Goal: Information Seeking & Learning: Learn about a topic

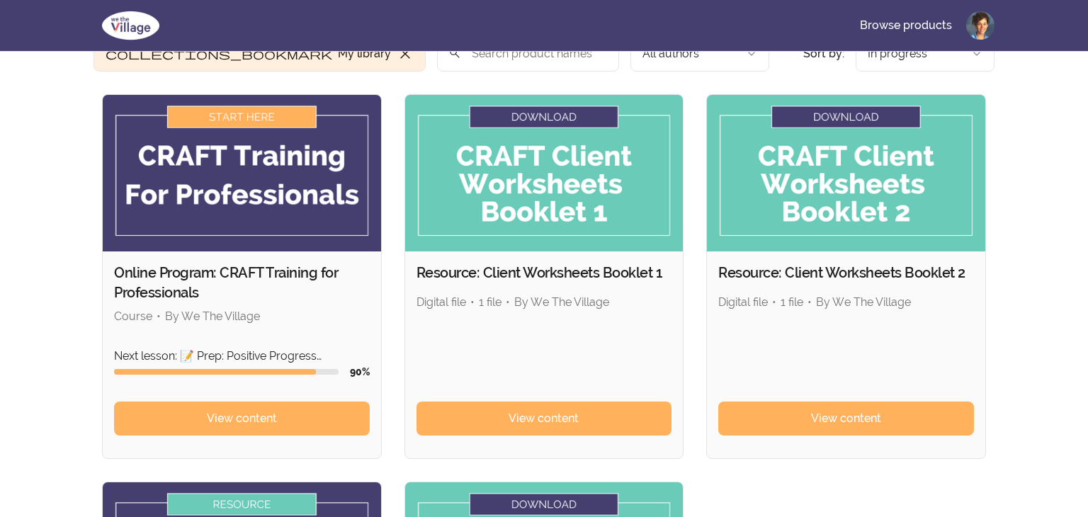
scroll to position [79, 0]
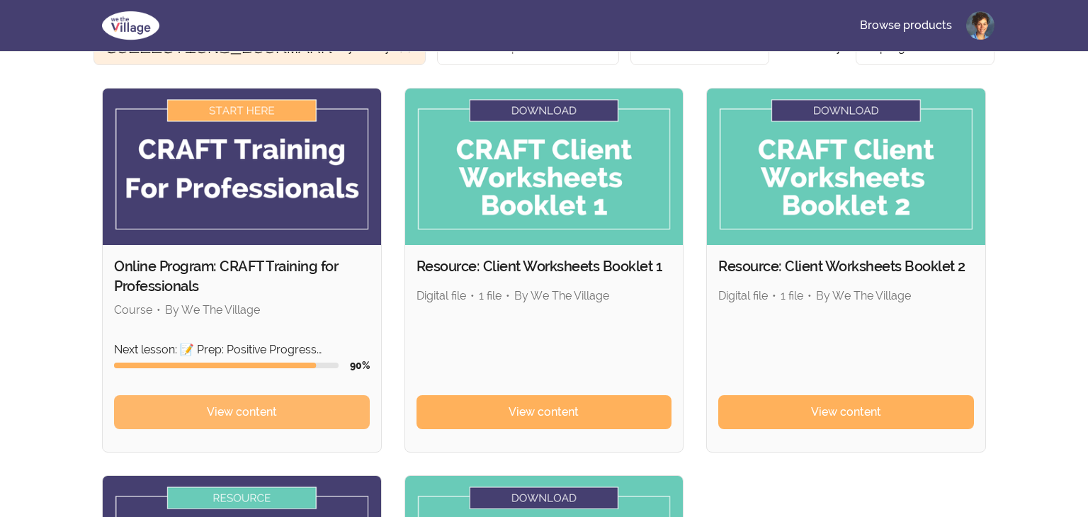
click at [236, 416] on span "View content" at bounding box center [242, 412] width 70 height 17
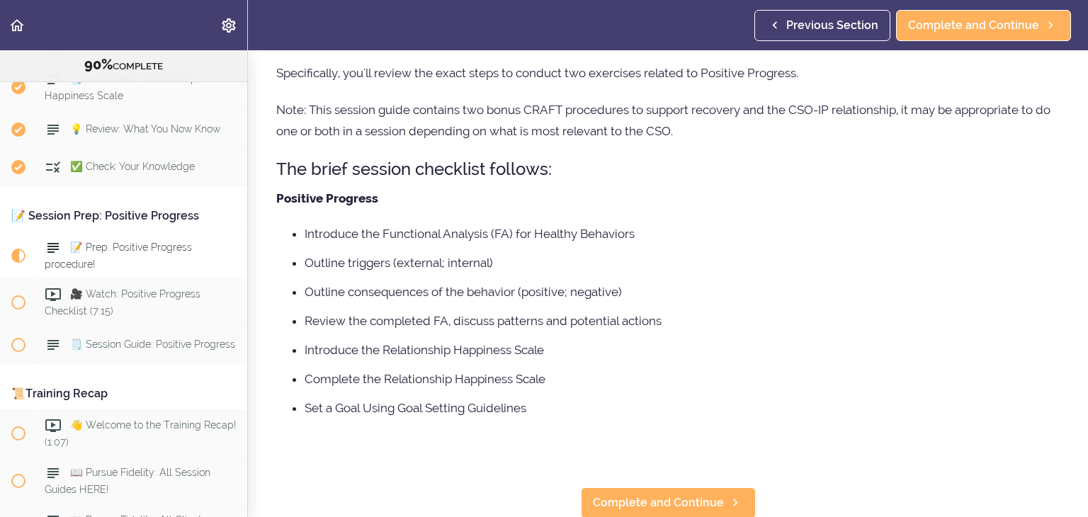
scroll to position [131, 0]
click at [700, 493] on span "Complete and Continue" at bounding box center [658, 501] width 131 height 17
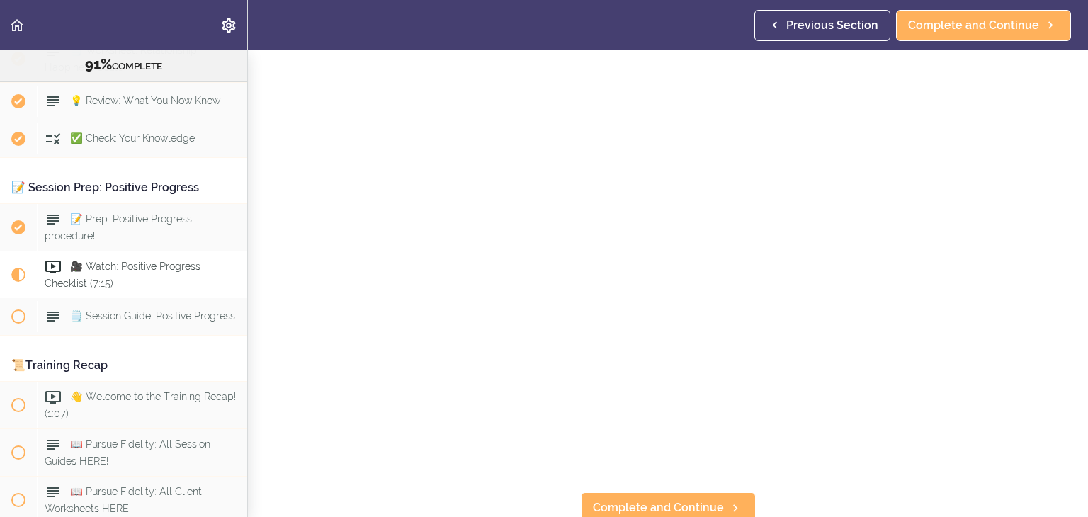
scroll to position [91, 0]
click at [746, 503] on link "Complete and Continue" at bounding box center [668, 501] width 175 height 31
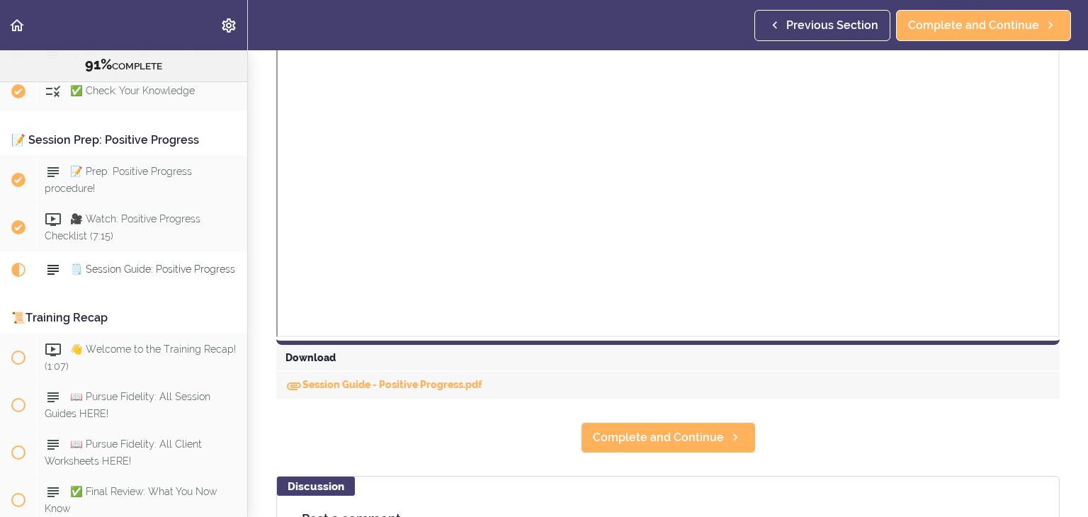
scroll to position [419, 0]
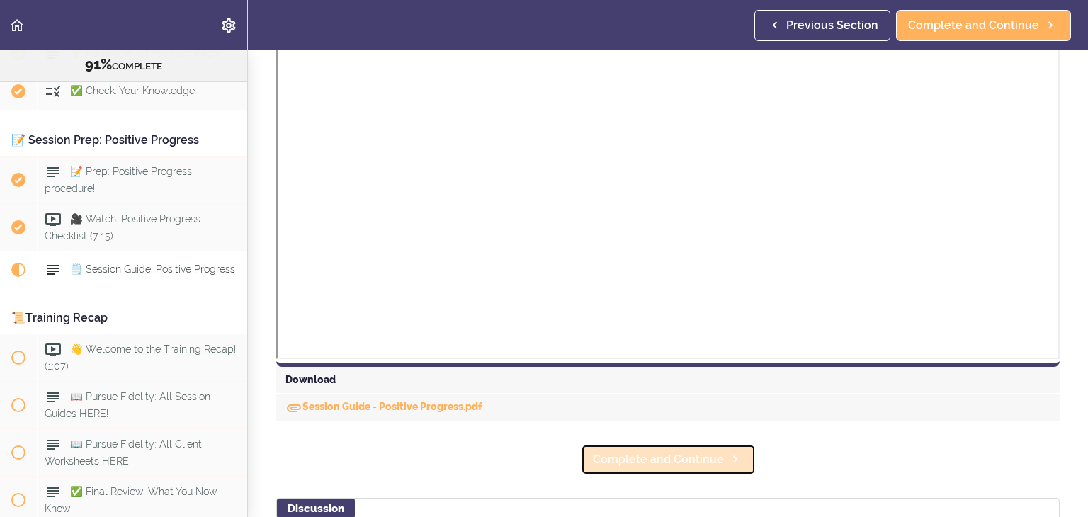
click at [686, 451] on span "Complete and Continue" at bounding box center [658, 459] width 131 height 17
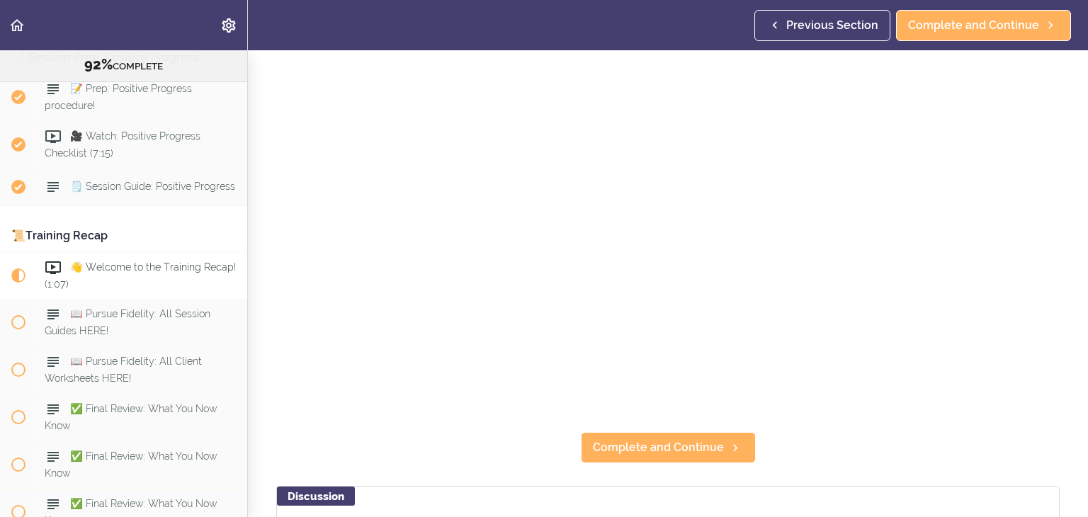
scroll to position [367, 0]
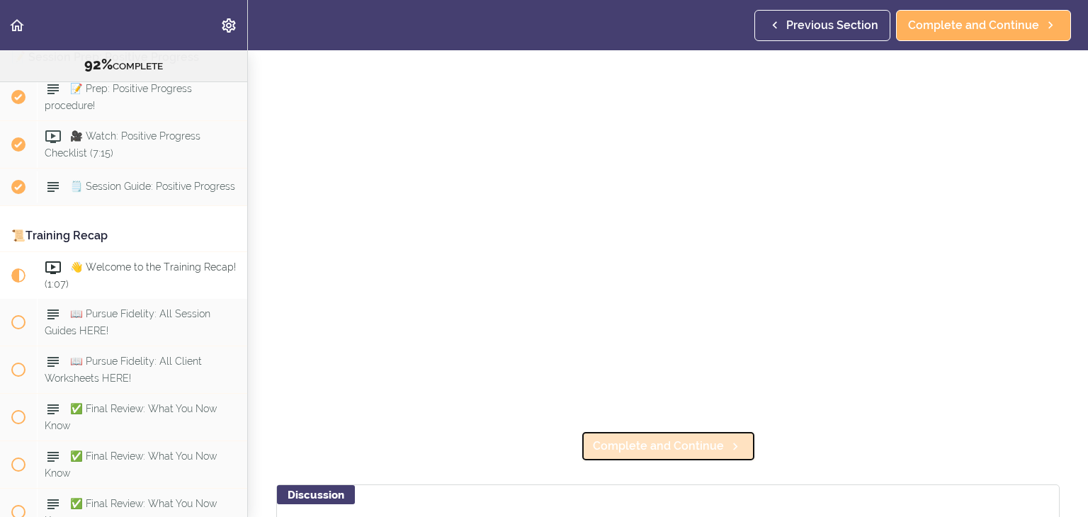
click at [672, 452] on span "Complete and Continue" at bounding box center [658, 446] width 131 height 17
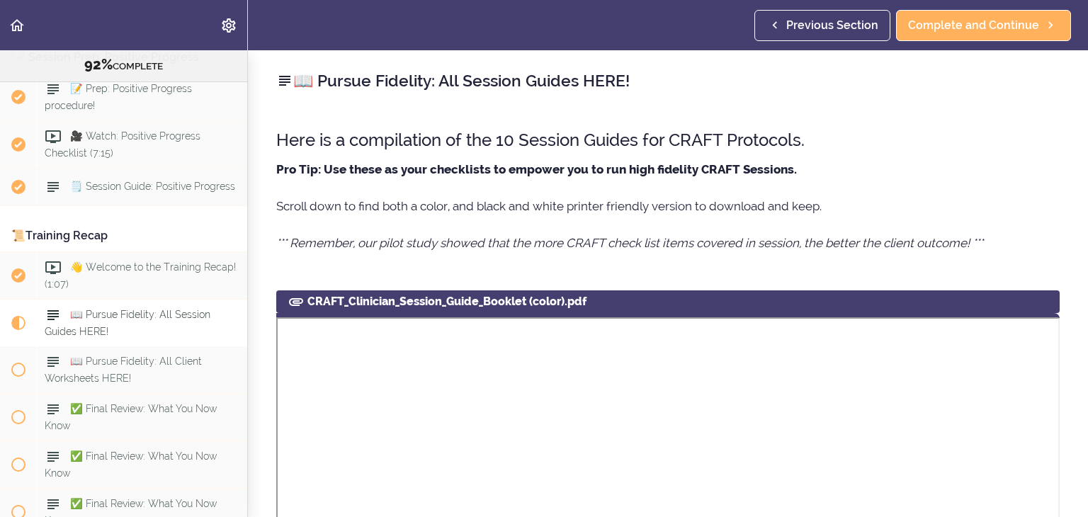
scroll to position [9852, 0]
